Goal: Navigation & Orientation: Find specific page/section

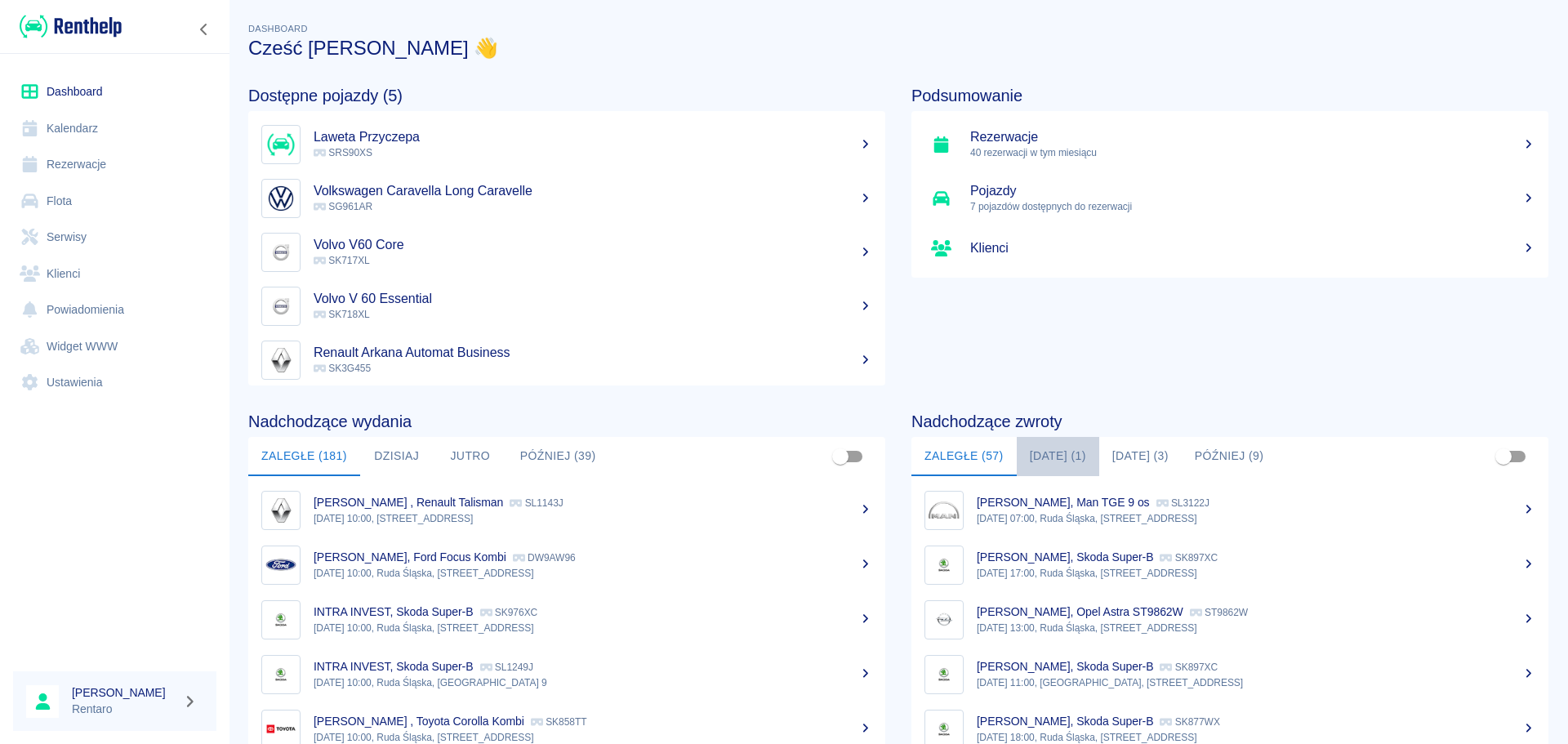
click at [1056, 452] on button "[DATE] (1)" at bounding box center [1058, 456] width 83 height 40
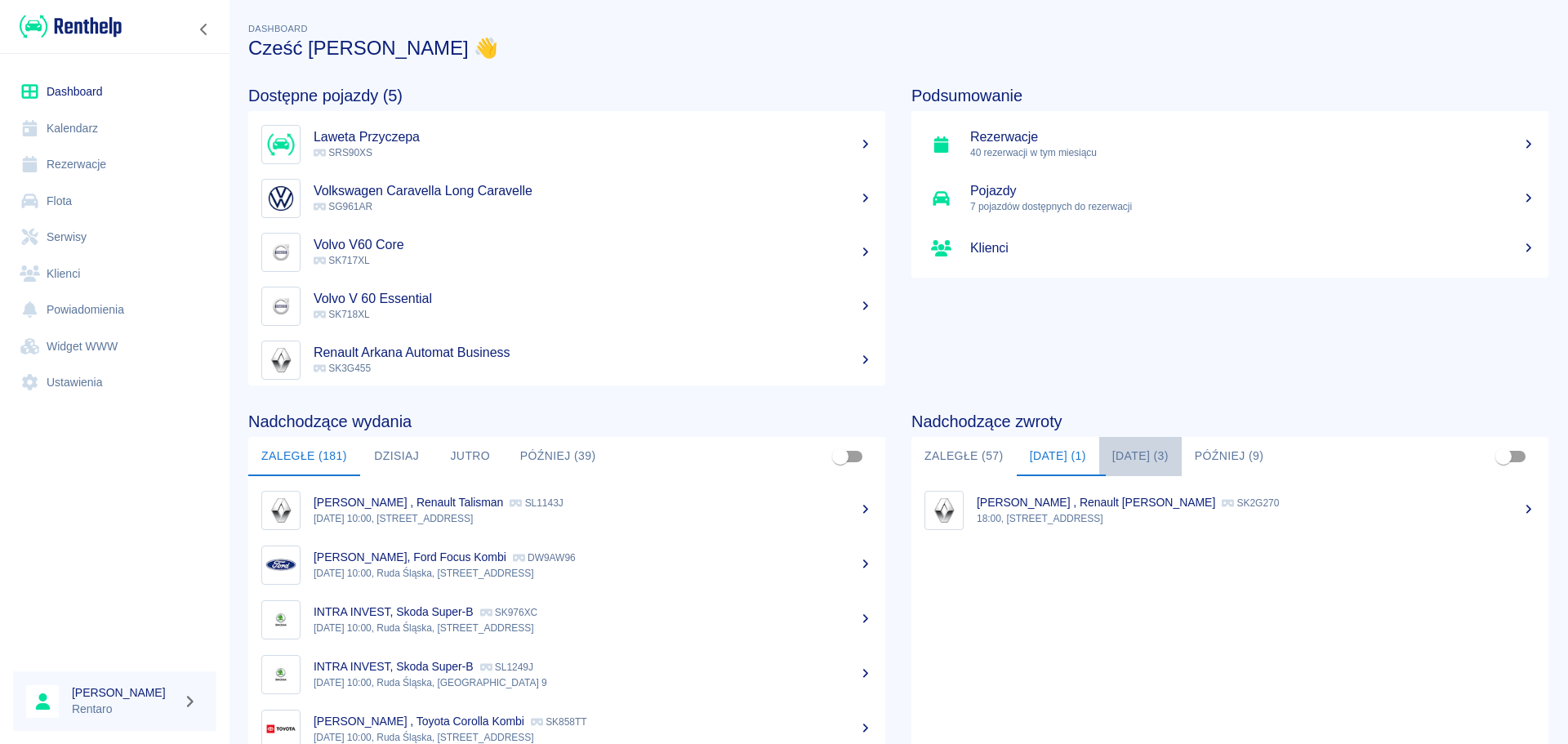
click at [1128, 455] on button "[DATE] (3)" at bounding box center [1141, 456] width 83 height 40
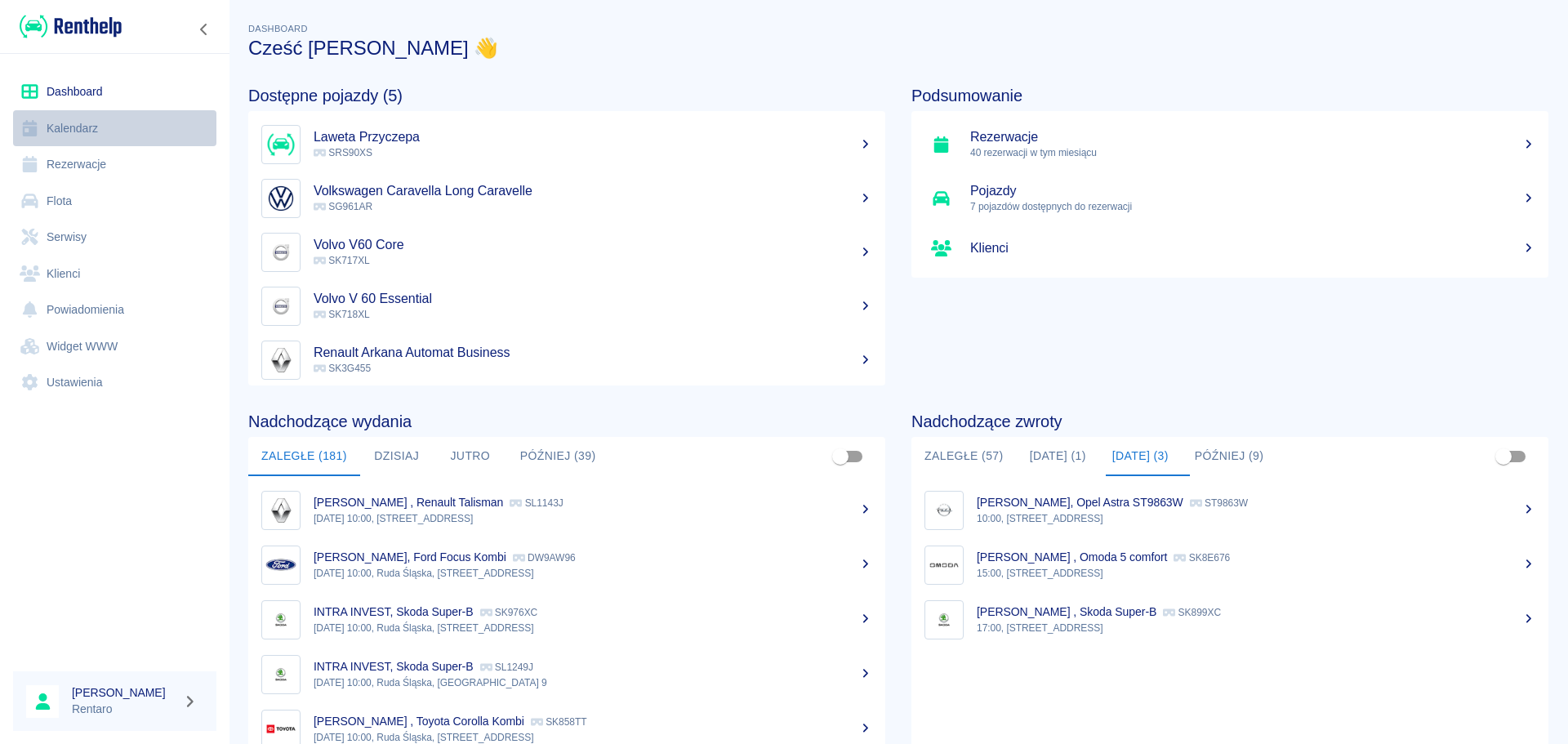
click at [52, 120] on link "Kalendarz" at bounding box center [114, 129] width 203 height 37
